Goal: Task Accomplishment & Management: Complete application form

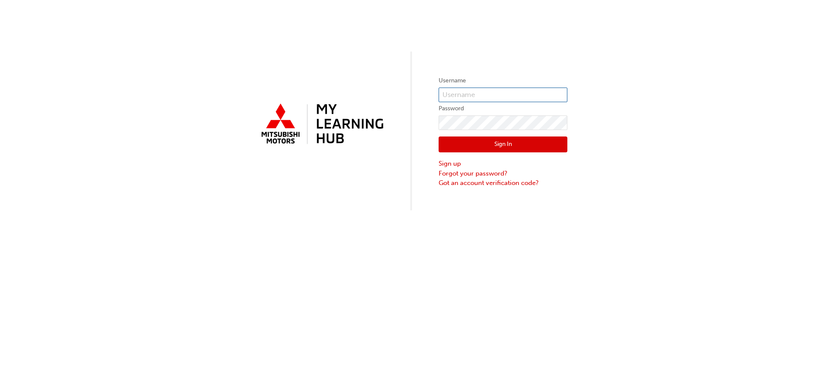
drag, startPoint x: 476, startPoint y: 90, endPoint x: 474, endPoint y: 96, distance: 6.4
click at [476, 90] on input "text" at bounding box center [502, 95] width 129 height 15
click at [471, 99] on input "text" at bounding box center [502, 95] width 129 height 15
click at [464, 96] on input "text" at bounding box center [502, 95] width 129 height 15
paste input "5964018"
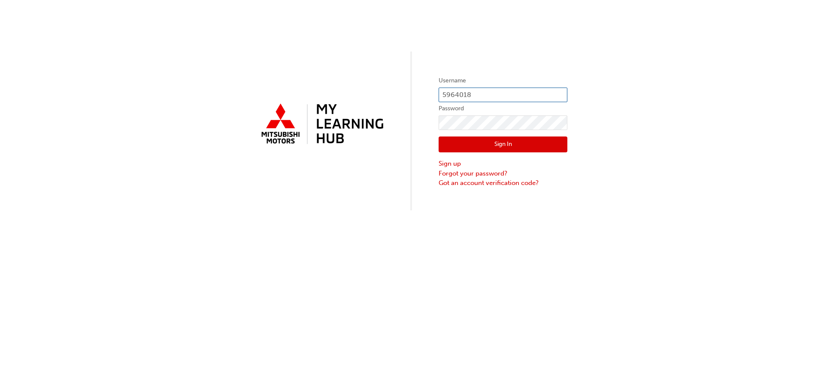
type input "5964018"
click at [476, 144] on button "Sign In" at bounding box center [502, 144] width 129 height 16
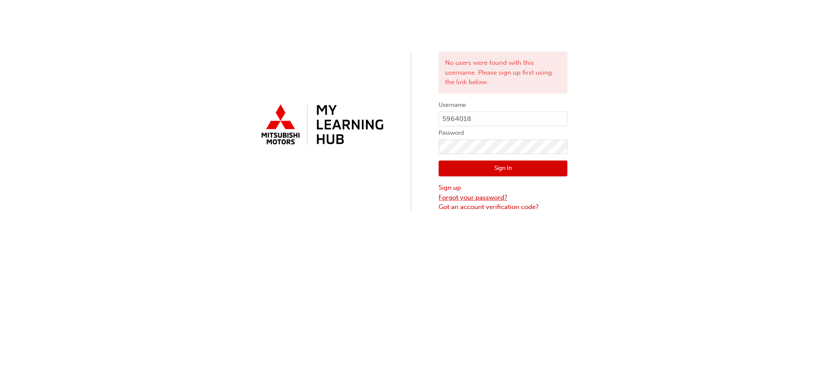
click at [468, 195] on link "Forgot your password?" at bounding box center [502, 198] width 129 height 10
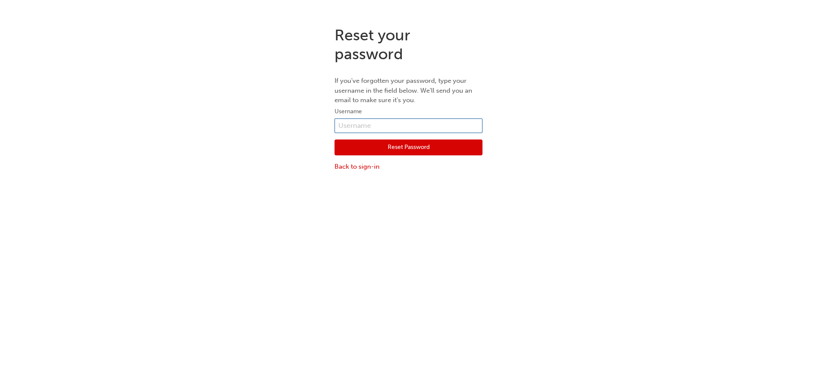
click at [353, 124] on input "text" at bounding box center [409, 125] width 148 height 15
type input "5964018"
click at [411, 146] on button "Reset Password" at bounding box center [409, 147] width 148 height 16
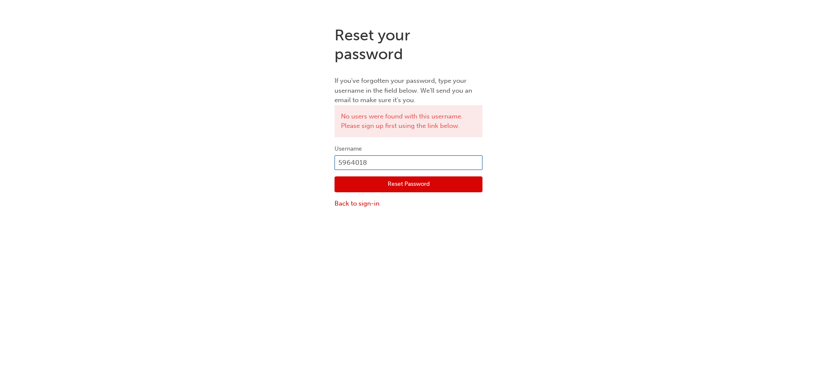
drag, startPoint x: 381, startPoint y: 159, endPoint x: 210, endPoint y: 150, distance: 171.4
click at [210, 150] on div "Reset your password If you've forgotten your password, type your username in th…" at bounding box center [408, 117] width 817 height 196
type input "cyrel.dongol@heritagemotors.com.au"
click at [412, 181] on button "Reset Password" at bounding box center [409, 184] width 148 height 16
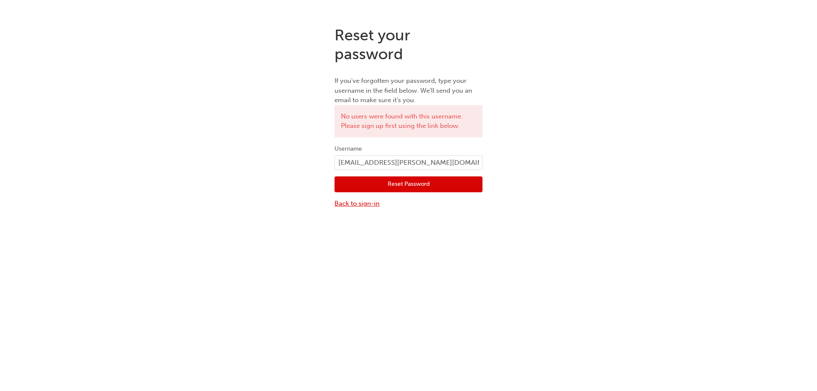
click at [351, 200] on link "Back to sign-in" at bounding box center [409, 204] width 148 height 10
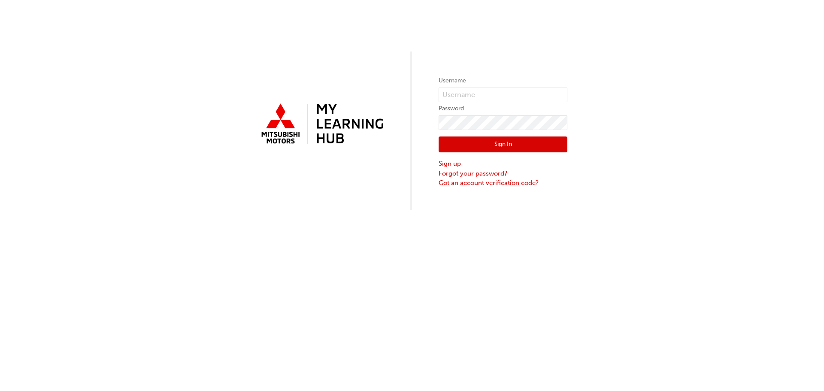
click at [476, 87] on form "Username Password Sign In Sign up Forgot your password? Got an account verifica…" at bounding box center [502, 131] width 129 height 112
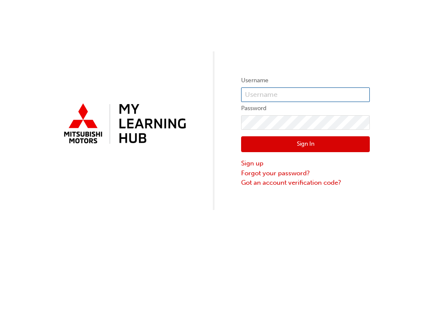
click at [263, 97] on input "text" at bounding box center [305, 95] width 129 height 15
drag, startPoint x: 259, startPoint y: 90, endPoint x: 212, endPoint y: 96, distance: 47.1
click at [212, 96] on div "Username N Password Sign In Sign up Forgot your password? Got an account verifi…" at bounding box center [214, 105] width 429 height 210
paste input "639CDONGOL"
type input "N639CDONGOL"
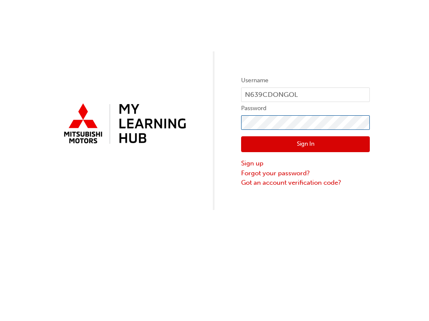
click button "Sign In" at bounding box center [305, 144] width 129 height 16
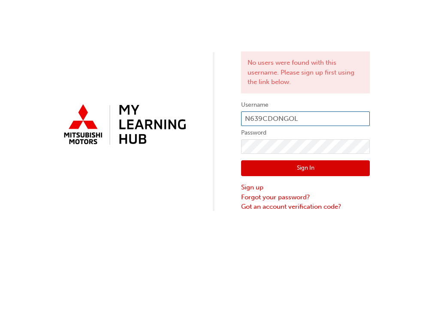
click at [317, 118] on input "N639CDONGOL" at bounding box center [305, 119] width 129 height 15
click at [252, 188] on link "Sign up" at bounding box center [305, 188] width 129 height 10
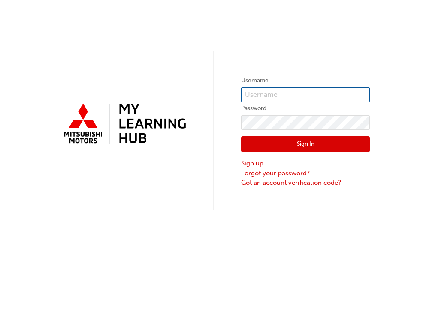
type input "N639CDONGOL"
click at [297, 139] on button "Sign In" at bounding box center [305, 144] width 129 height 16
